Goal: Transaction & Acquisition: Obtain resource

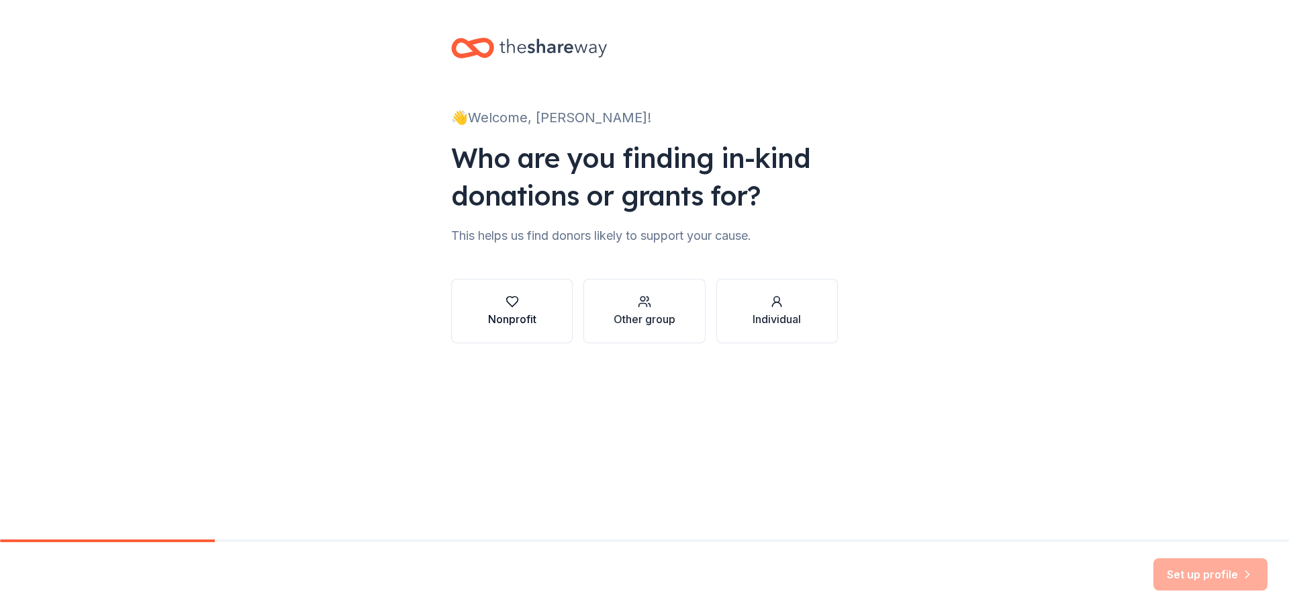
click at [510, 302] on icon "button" at bounding box center [511, 301] width 13 height 13
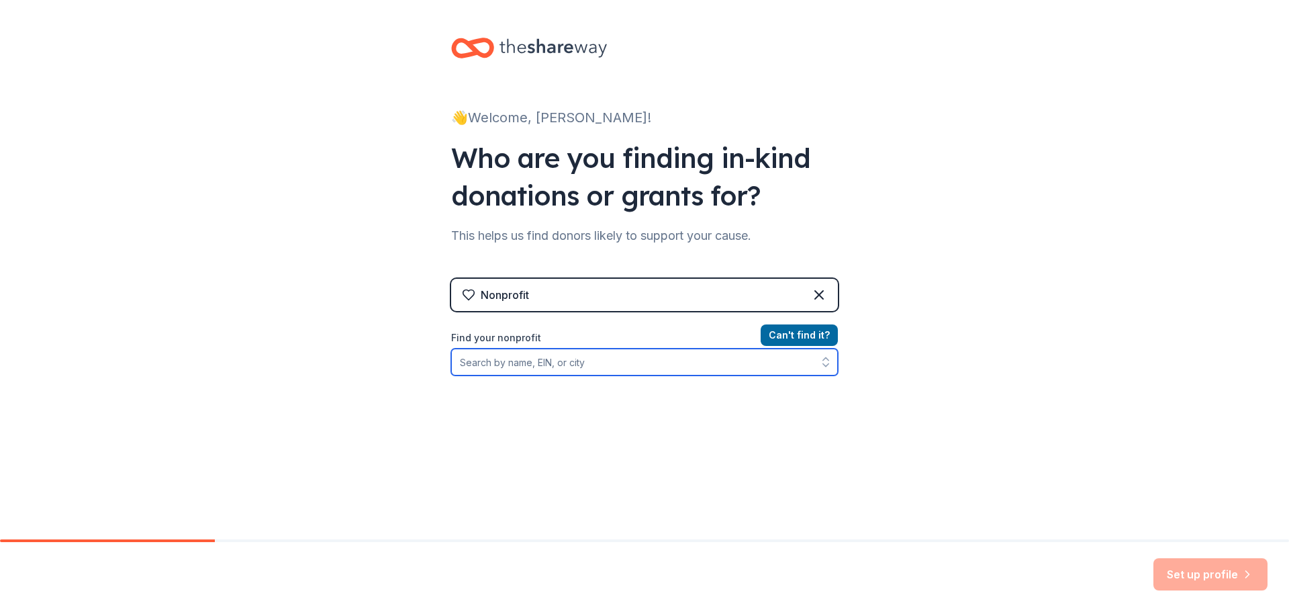
click at [563, 358] on input "Find your nonprofit" at bounding box center [644, 361] width 387 height 27
type input "650725247"
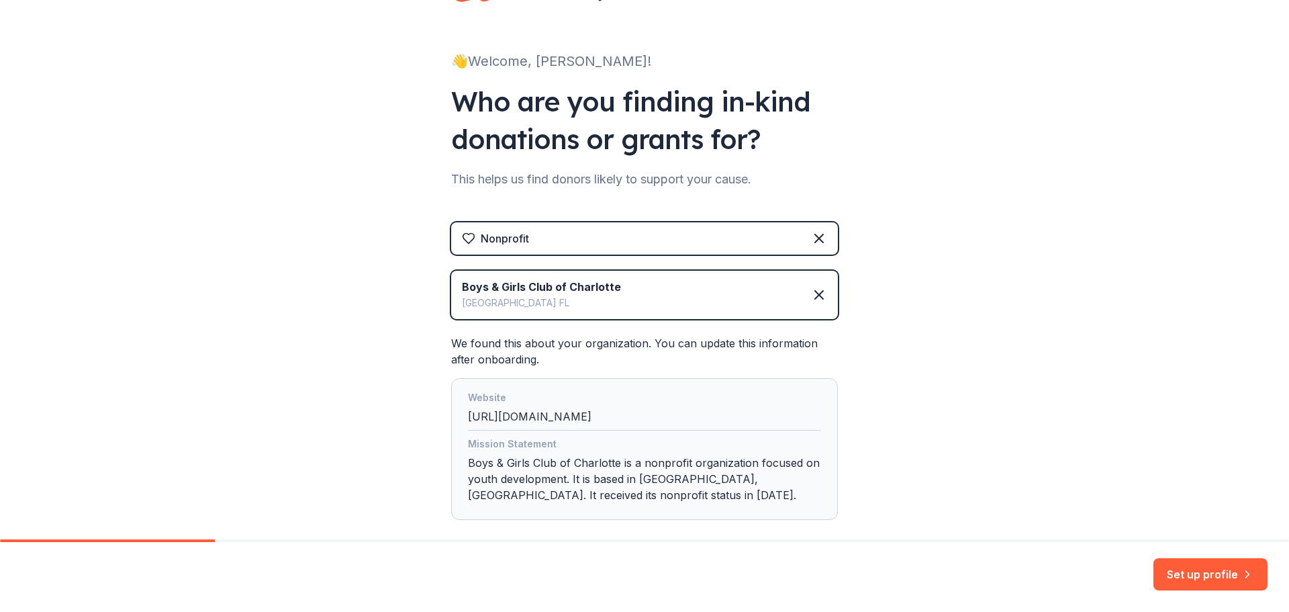
scroll to position [128, 0]
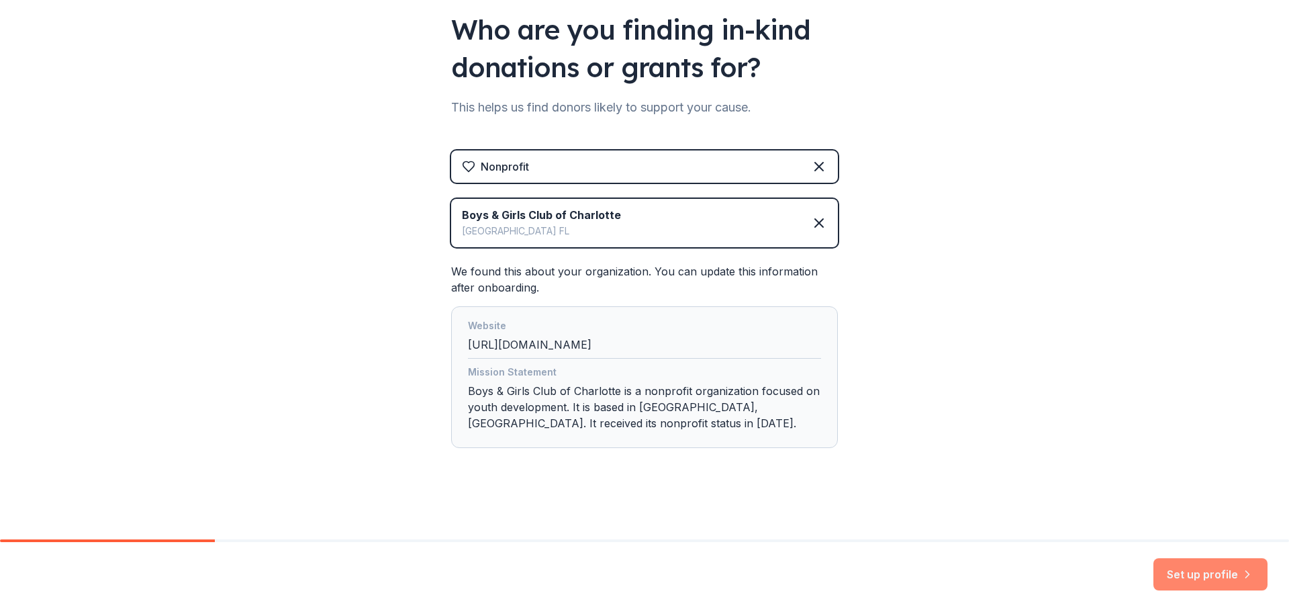
click at [1186, 573] on button "Set up profile" at bounding box center [1210, 574] width 114 height 32
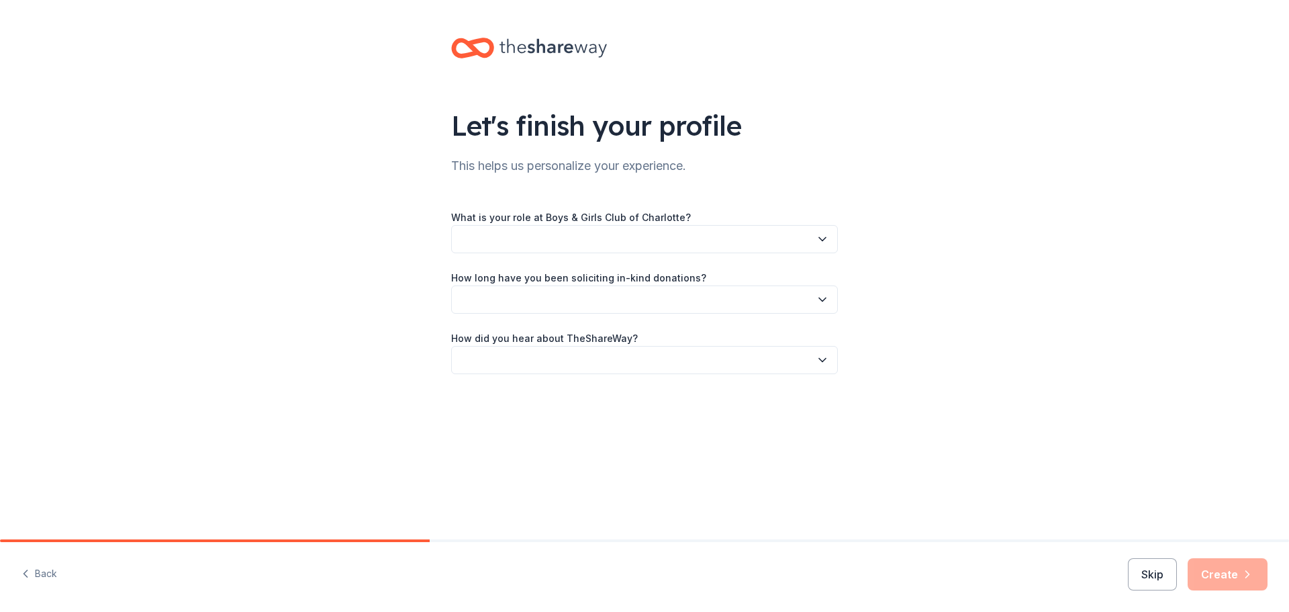
click at [595, 241] on button "button" at bounding box center [644, 239] width 387 height 28
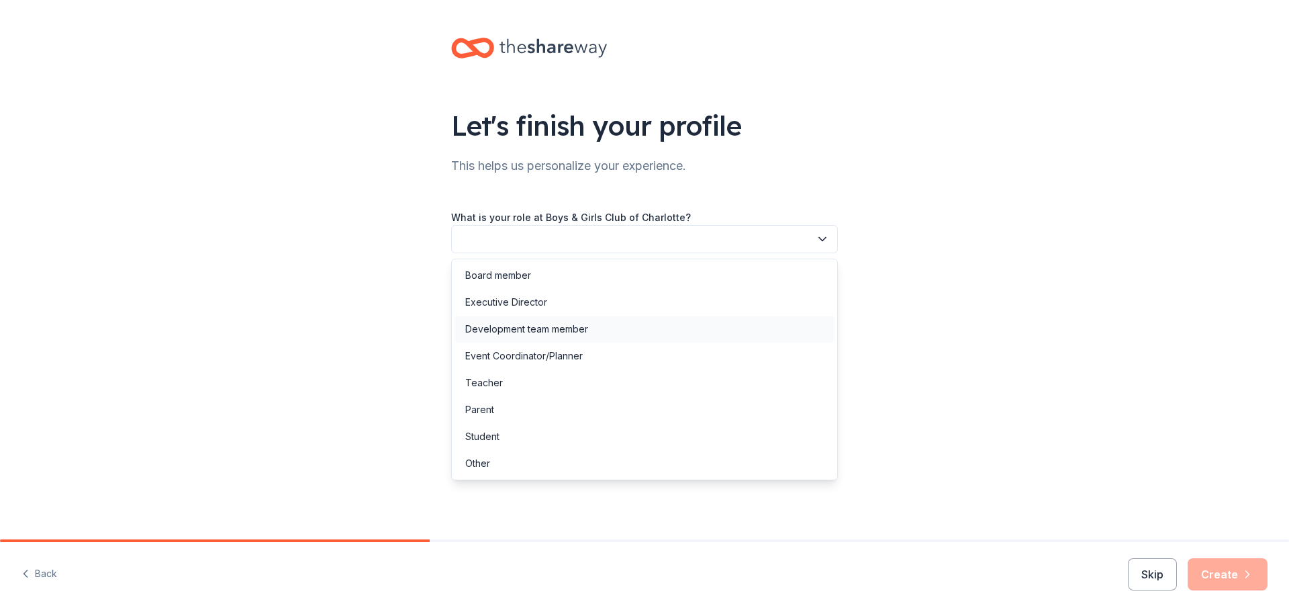
click at [559, 327] on div "Development team member" at bounding box center [526, 329] width 123 height 16
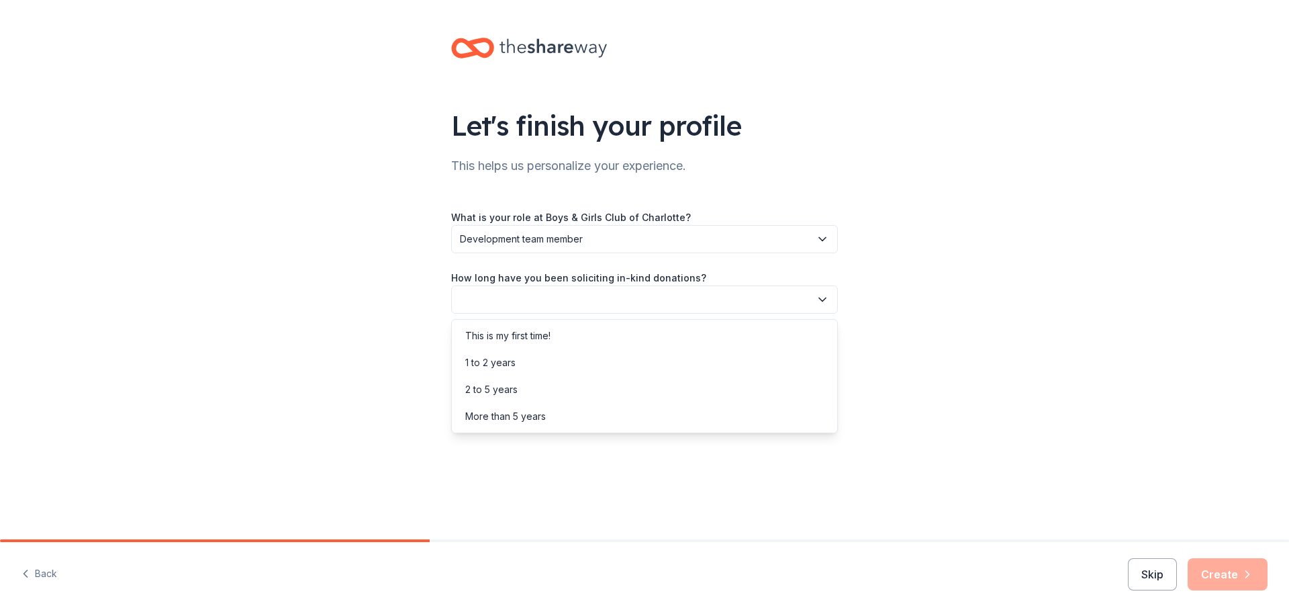
click at [522, 291] on button "button" at bounding box center [644, 299] width 387 height 28
click at [520, 365] on div "1 to 2 years" at bounding box center [644, 362] width 380 height 27
click at [524, 356] on button "button" at bounding box center [644, 360] width 387 height 28
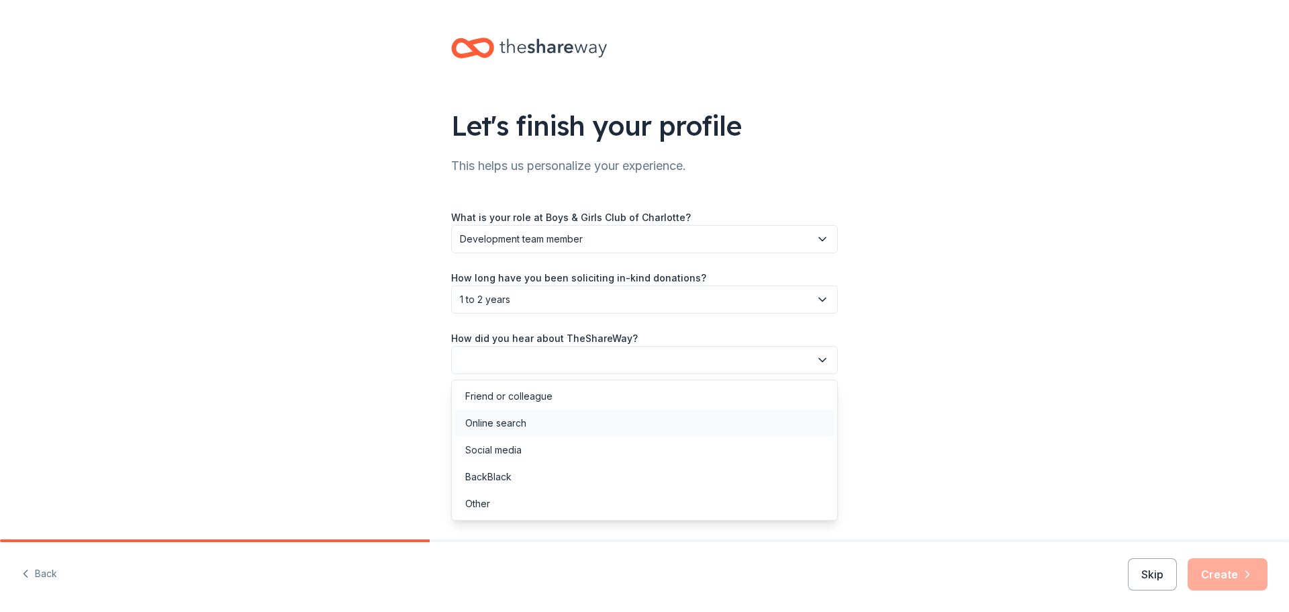
click at [534, 422] on div "Online search" at bounding box center [644, 422] width 380 height 27
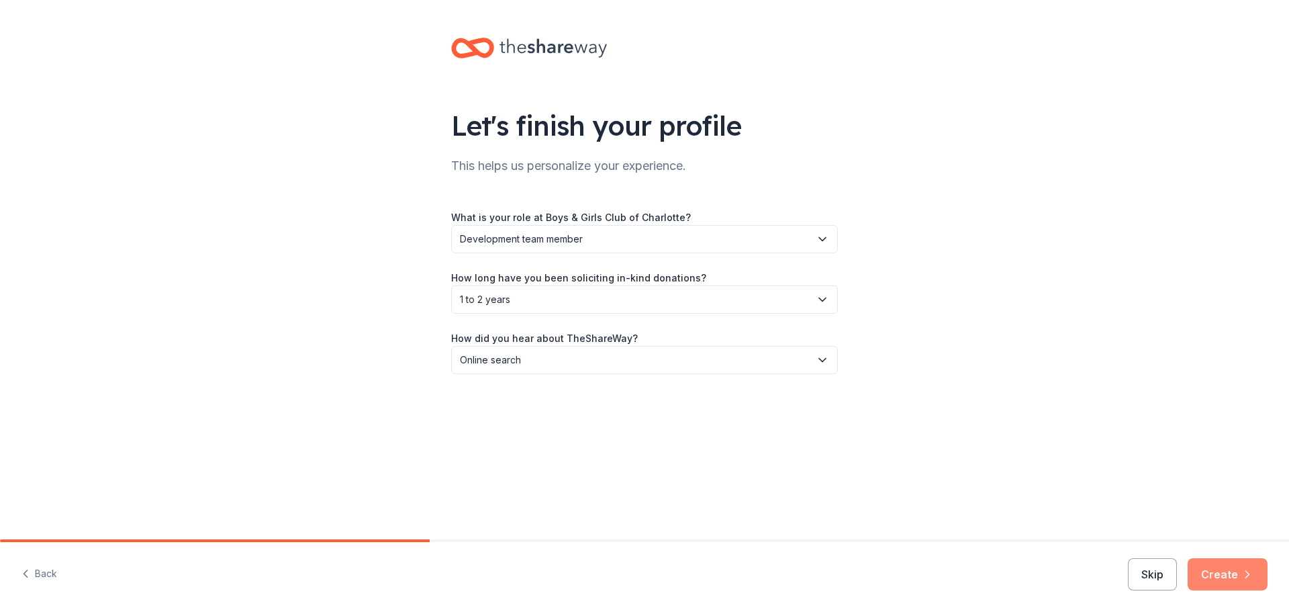
click at [1245, 571] on icon "button" at bounding box center [1247, 573] width 13 height 13
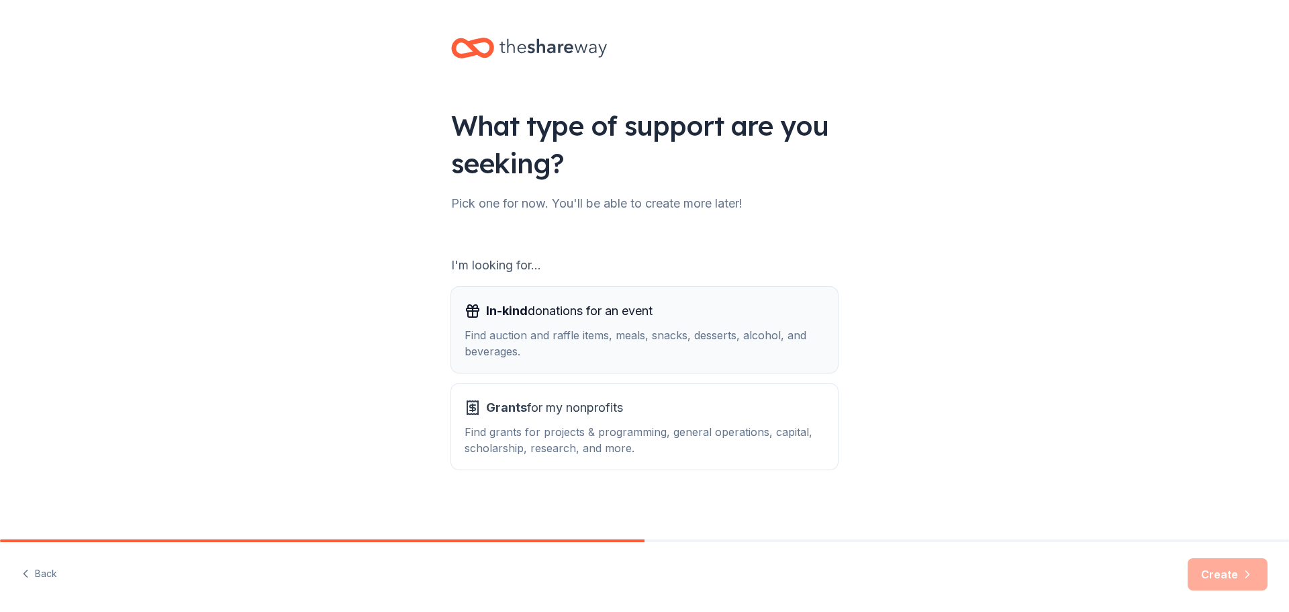
click at [603, 307] on span "In-kind donations for an event" at bounding box center [569, 310] width 166 height 21
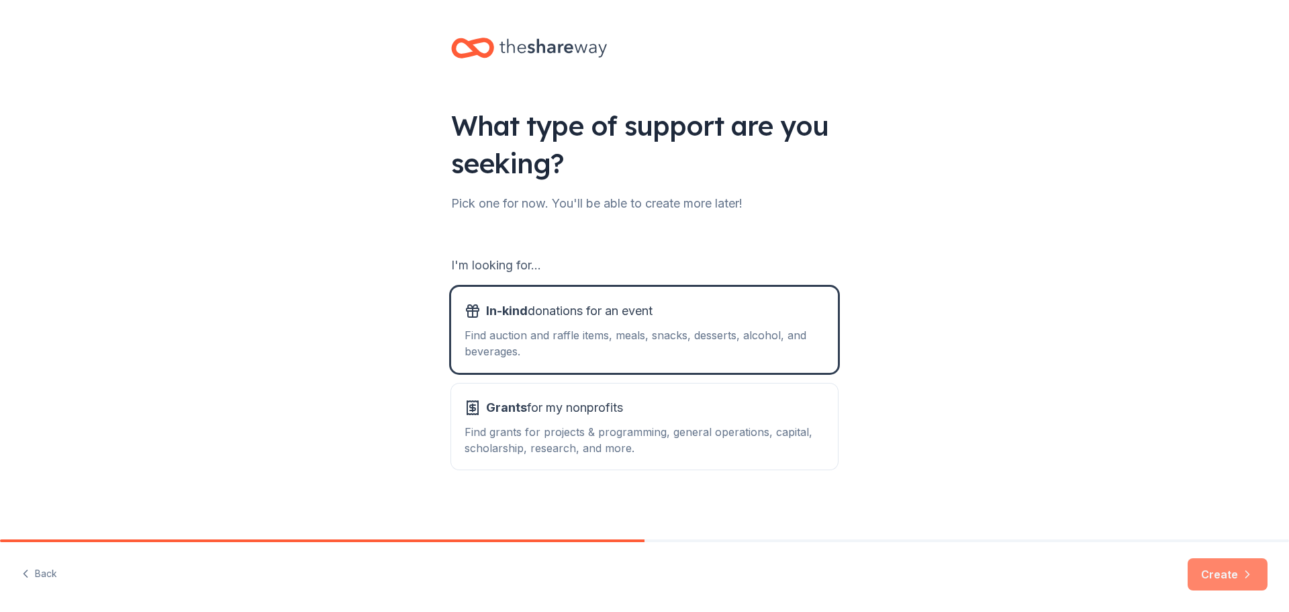
click at [1224, 567] on button "Create" at bounding box center [1227, 574] width 80 height 32
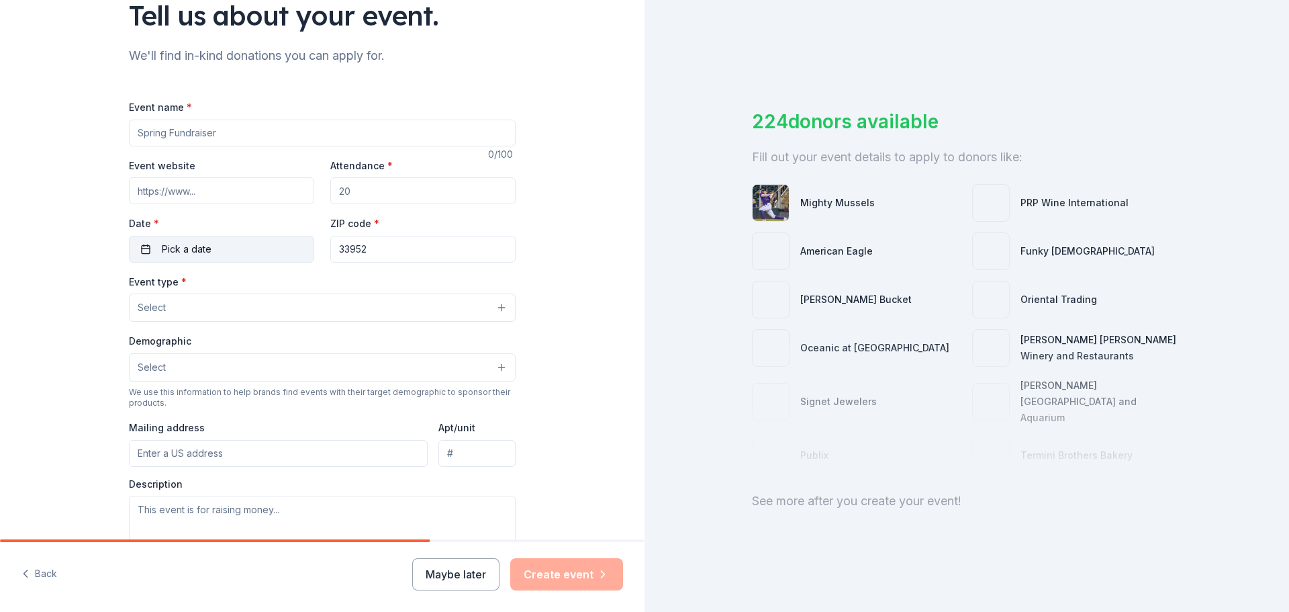
scroll to position [134, 0]
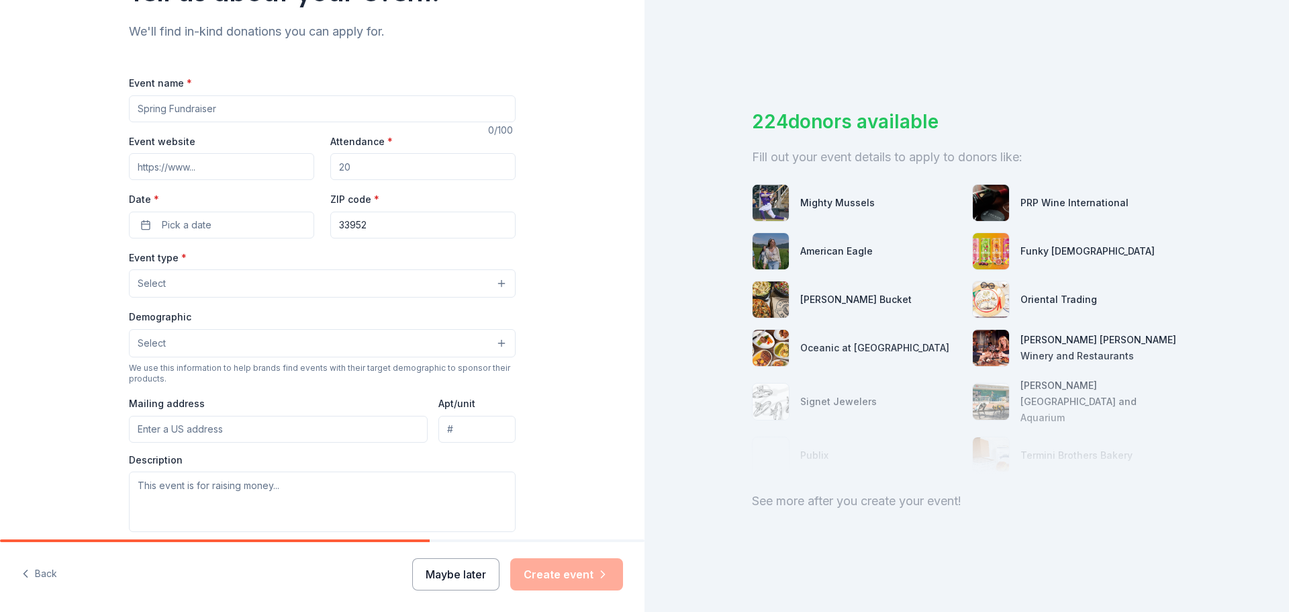
click at [459, 573] on button "Maybe later" at bounding box center [455, 574] width 87 height 32
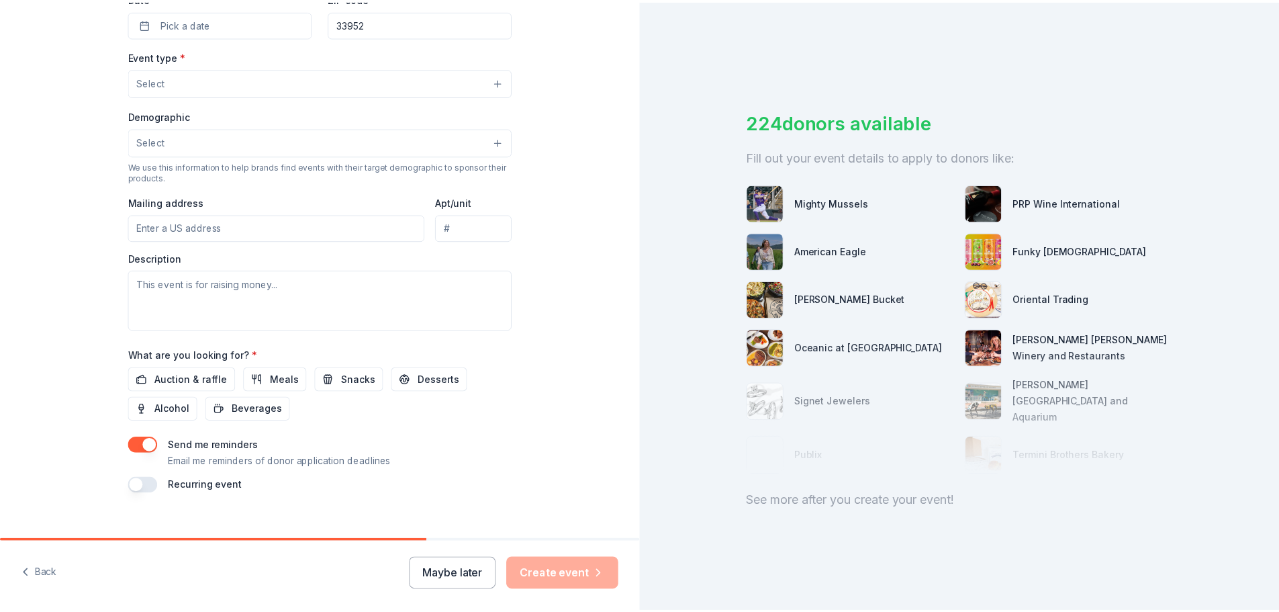
scroll to position [354, 0]
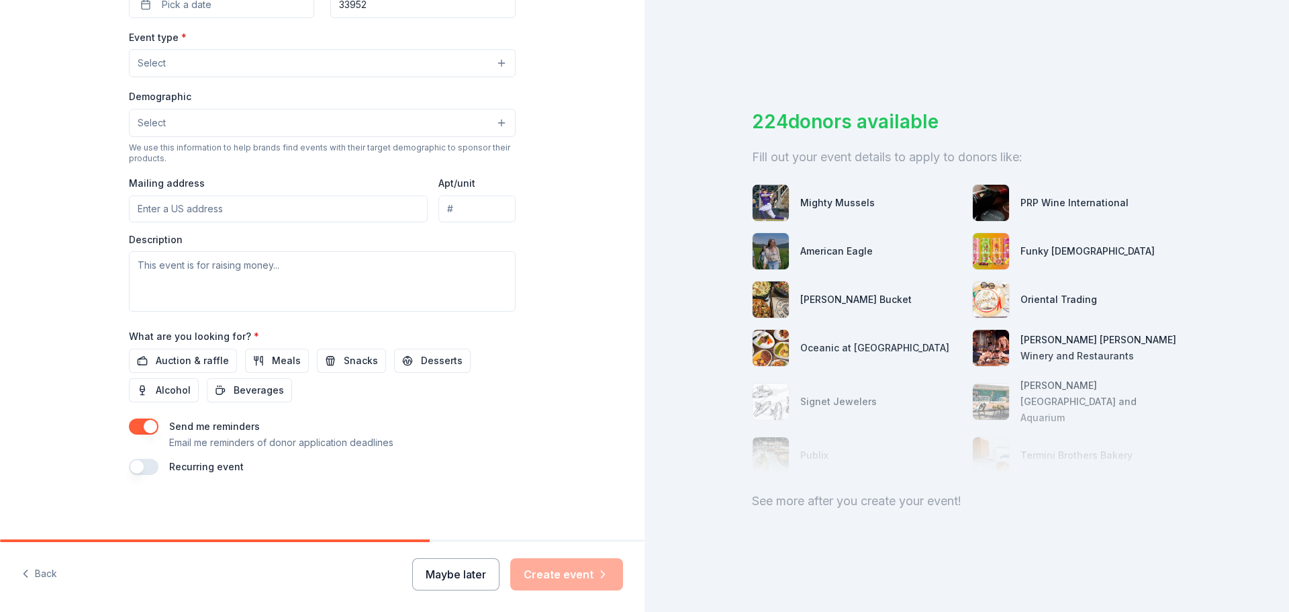
click at [477, 575] on button "Maybe later" at bounding box center [455, 574] width 87 height 32
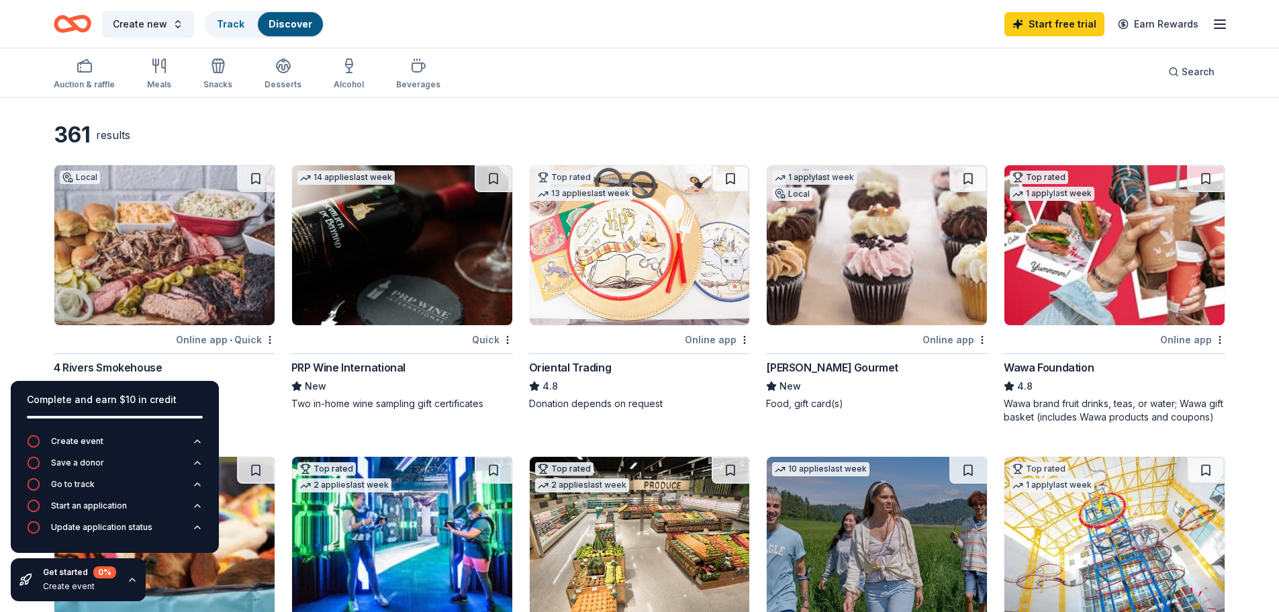
scroll to position [67, 0]
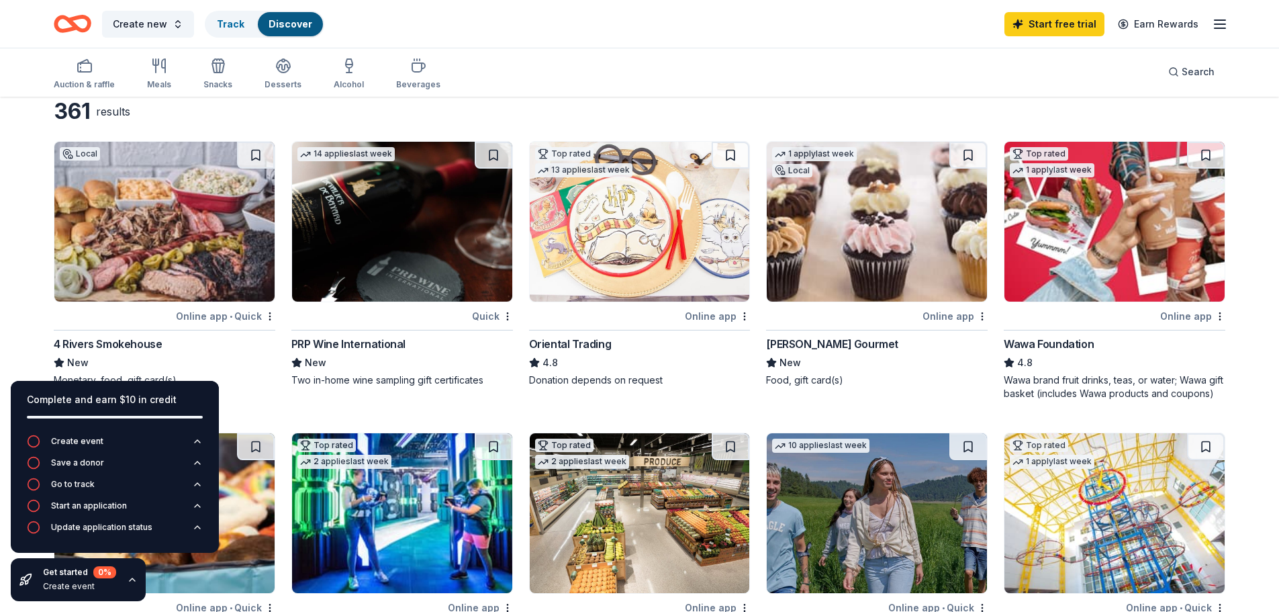
click at [1086, 273] on img at bounding box center [1114, 222] width 220 height 160
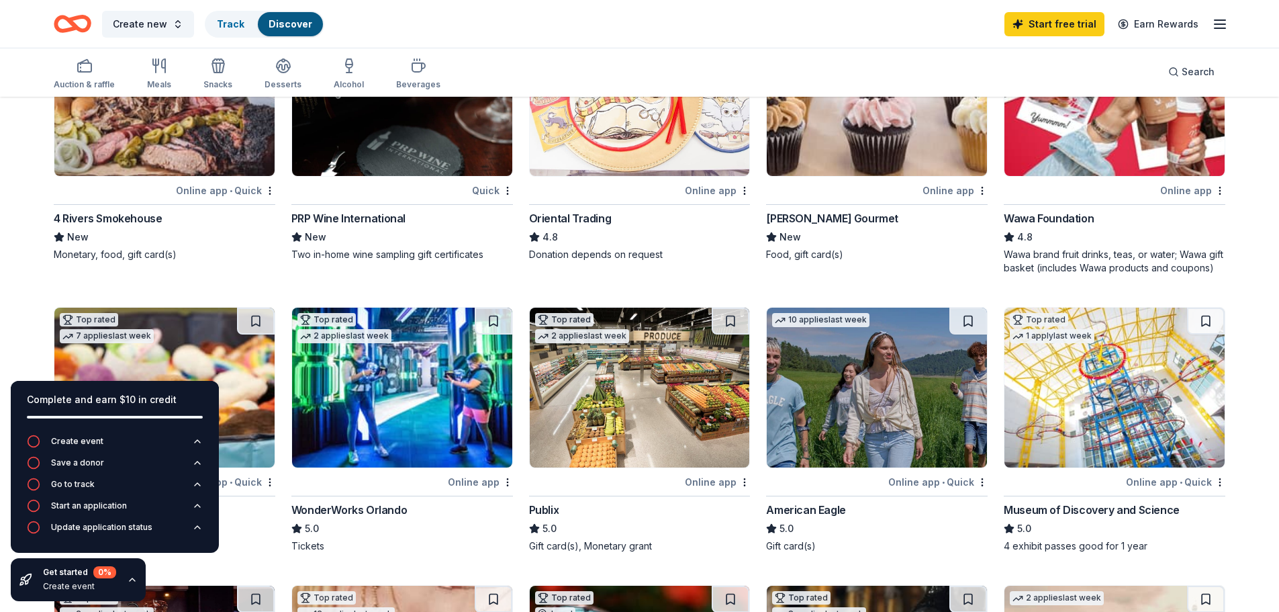
scroll to position [201, 0]
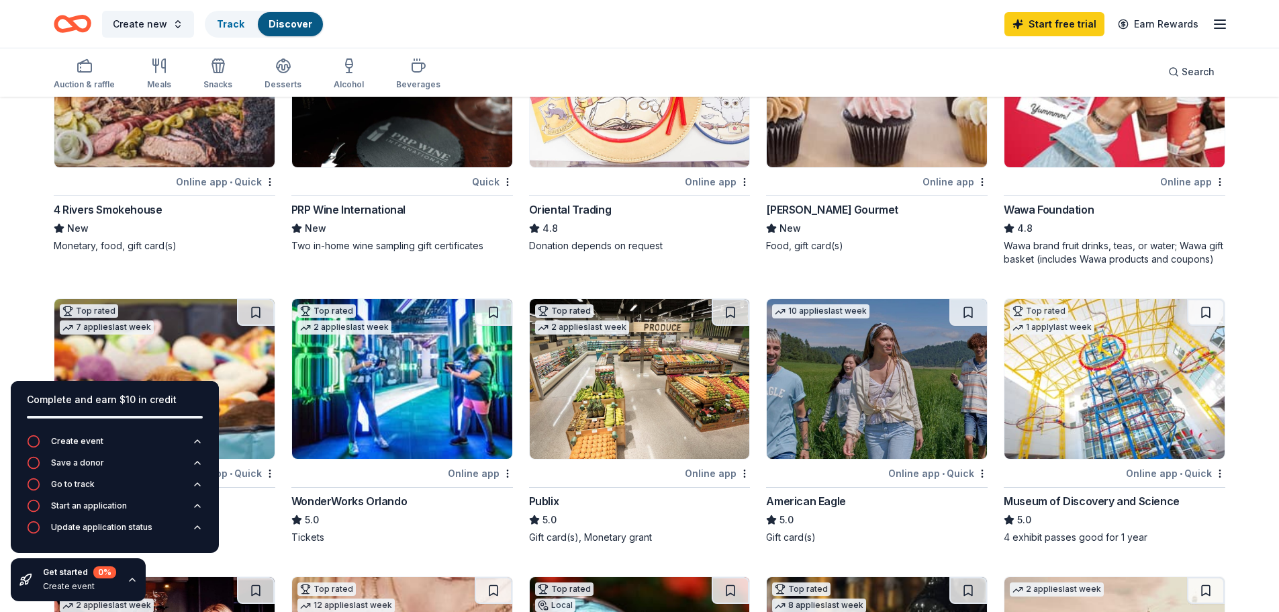
click at [863, 406] on img at bounding box center [877, 379] width 220 height 160
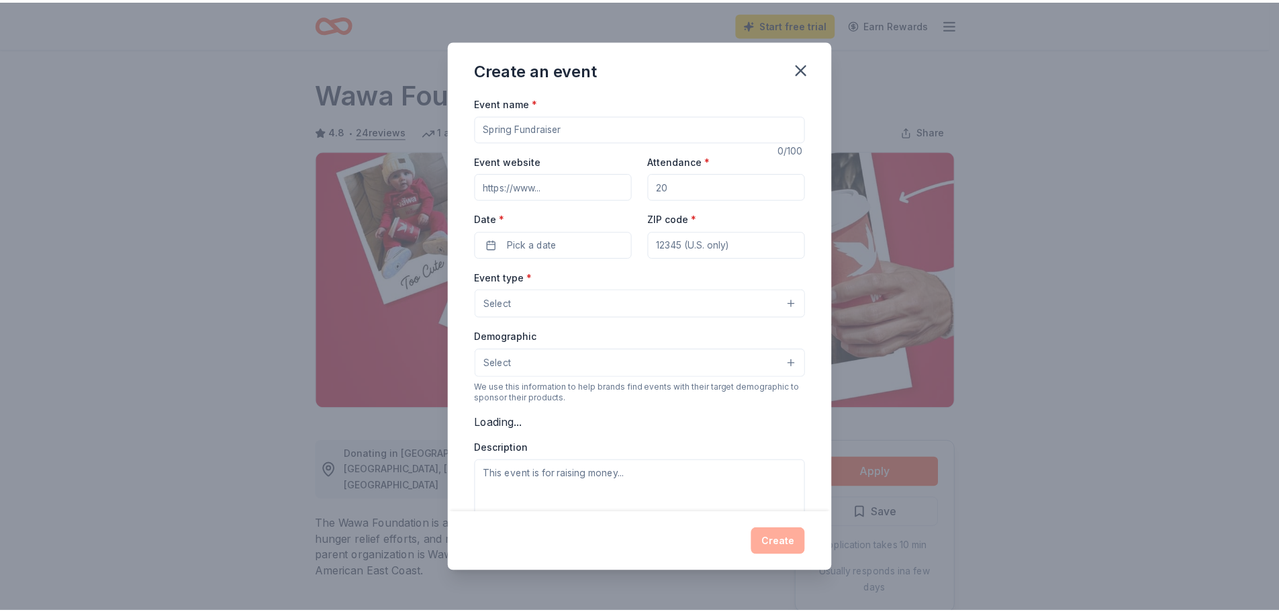
scroll to position [134, 0]
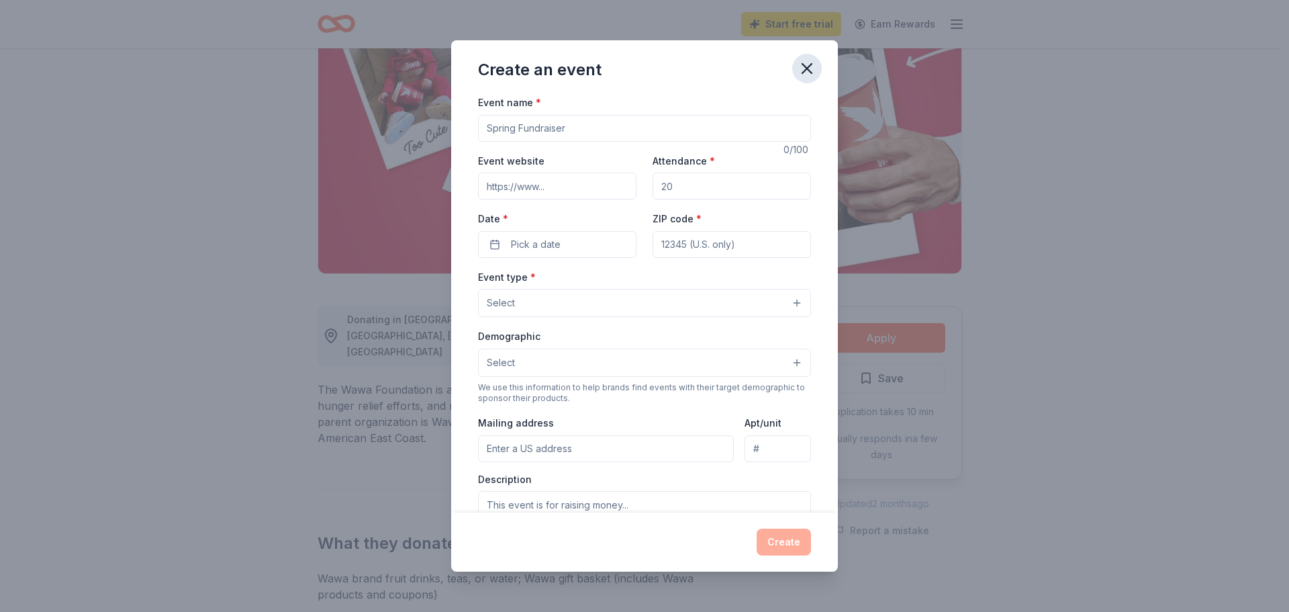
click at [800, 68] on icon "button" at bounding box center [806, 68] width 19 height 19
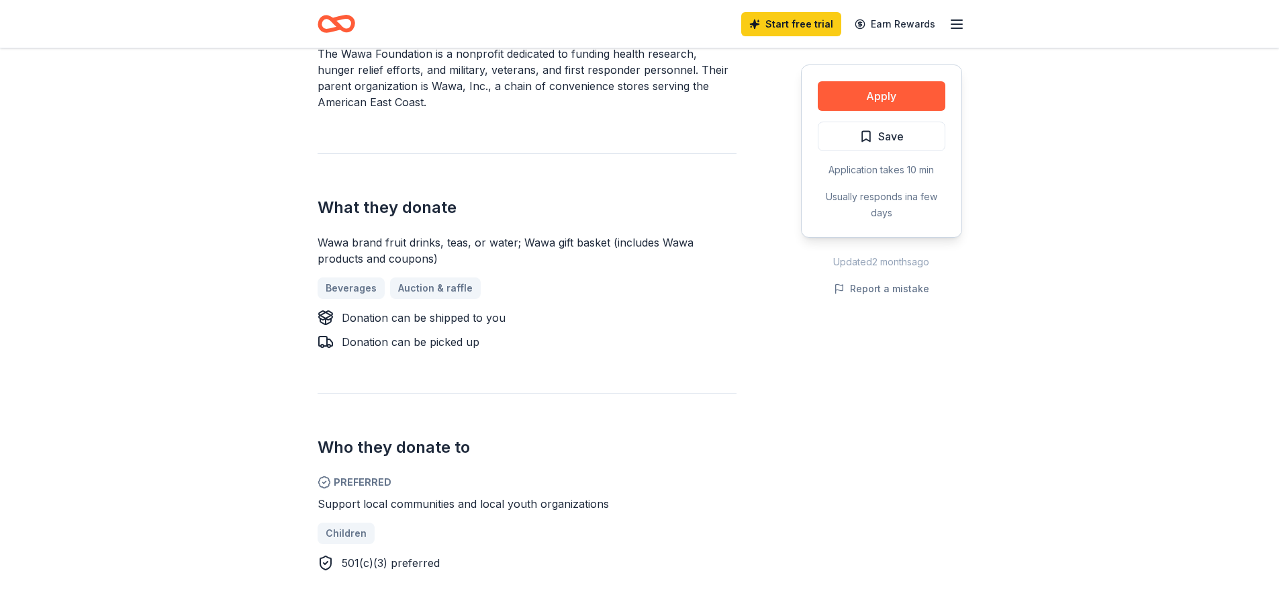
scroll to position [0, 0]
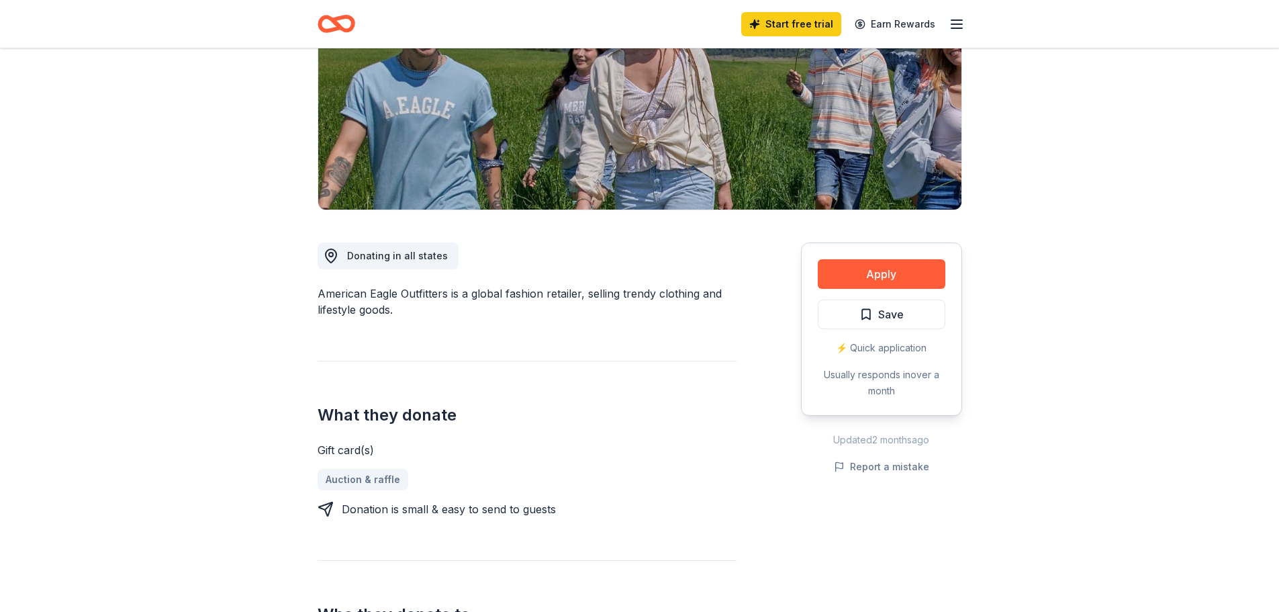
scroll to position [201, 0]
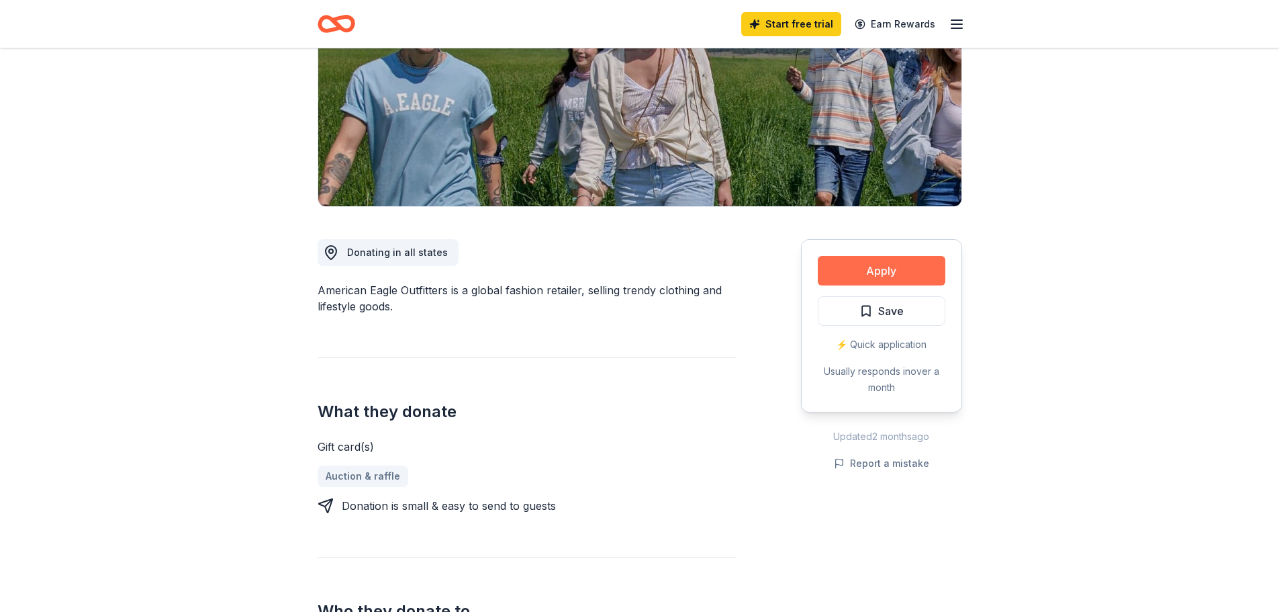
click at [897, 264] on button "Apply" at bounding box center [882, 271] width 128 height 30
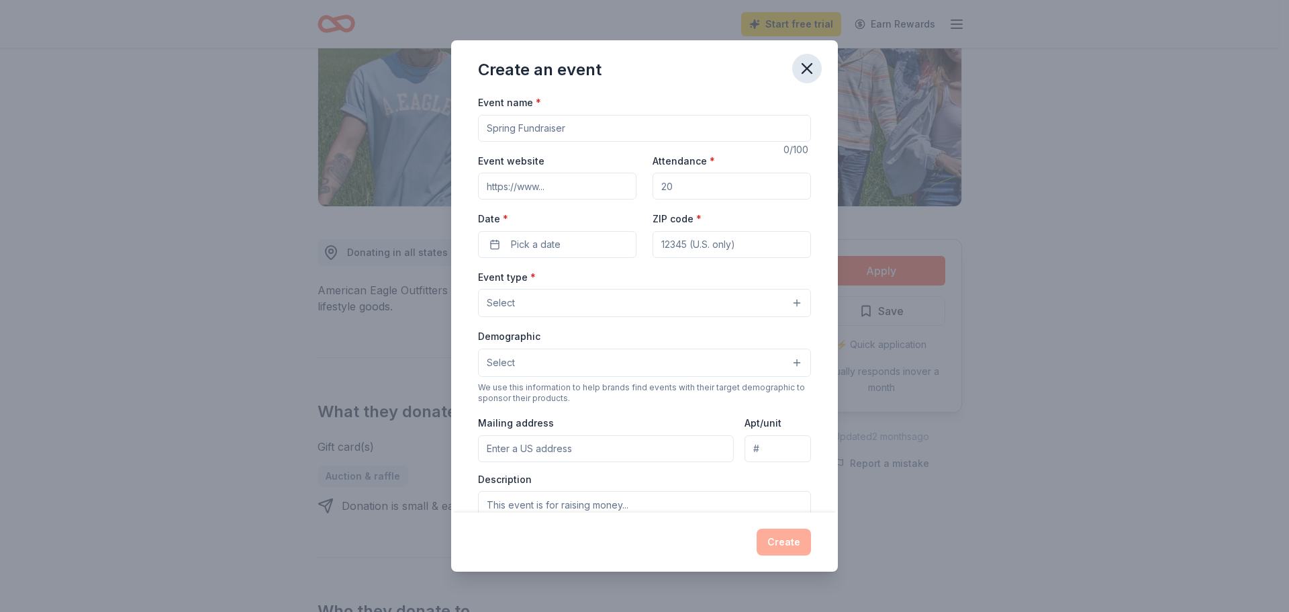
click at [812, 60] on icon "button" at bounding box center [806, 68] width 19 height 19
